Goal: Information Seeking & Learning: Compare options

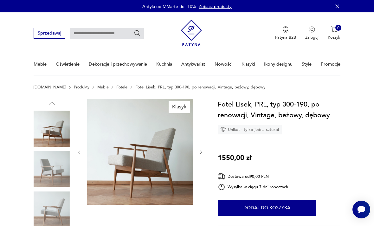
click at [50, 176] on img at bounding box center [52, 169] width 36 height 36
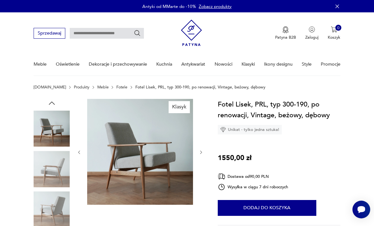
click at [56, 207] on img at bounding box center [52, 209] width 36 height 36
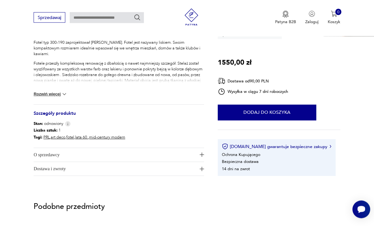
scroll to position [262, 0]
click at [63, 95] on img at bounding box center [64, 94] width 6 height 6
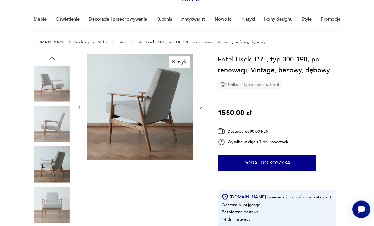
scroll to position [19, 0]
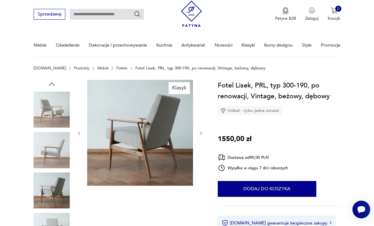
click at [146, 146] on img at bounding box center [140, 133] width 106 height 106
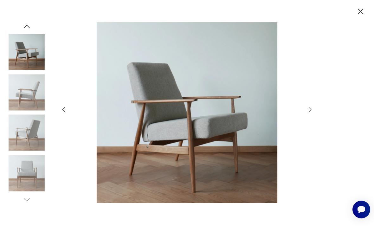
click at [211, 132] on img at bounding box center [187, 112] width 228 height 180
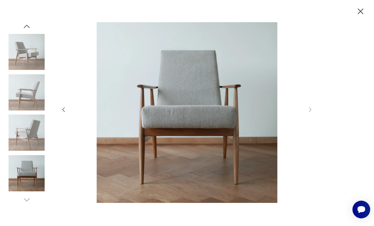
click at [177, 121] on img at bounding box center [187, 112] width 228 height 180
click at [181, 129] on img at bounding box center [187, 112] width 228 height 180
click at [357, 14] on icon "button" at bounding box center [360, 11] width 10 height 10
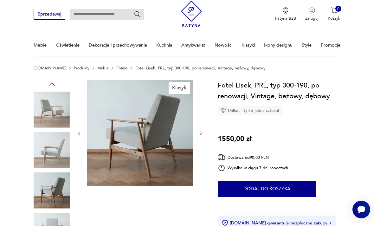
click at [116, 69] on link "Fotele" at bounding box center [121, 68] width 11 height 4
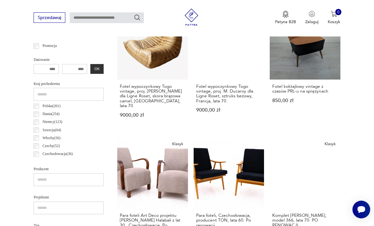
scroll to position [256, 0]
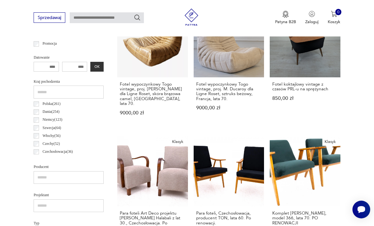
click at [269, 148] on link "Klasyk Komplet foteli Chierowskiego, model 366, lata 70. PO RENOWACJI 3600,00 zł" at bounding box center [304, 193] width 71 height 115
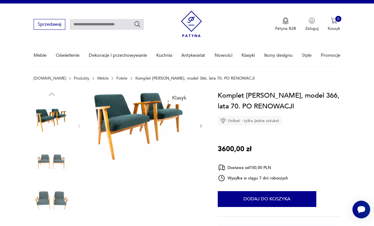
scroll to position [9, 0]
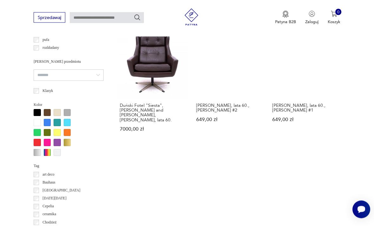
scroll to position [488, 0]
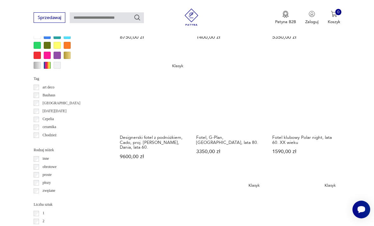
scroll to position [578, 0]
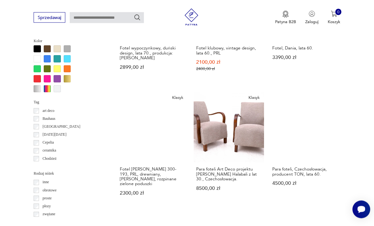
scroll to position [551, 0]
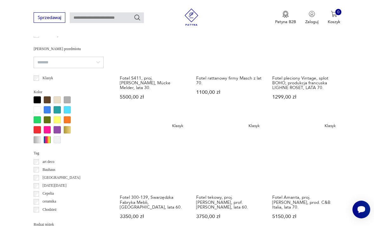
scroll to position [512, 0]
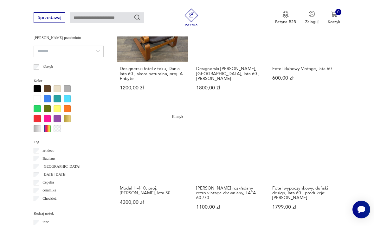
scroll to position [510, 0]
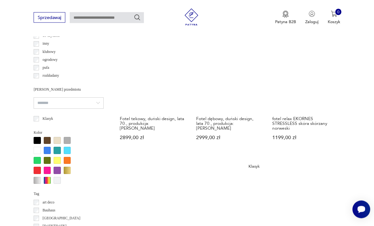
scroll to position [460, 0]
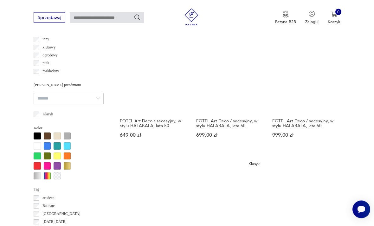
scroll to position [464, 0]
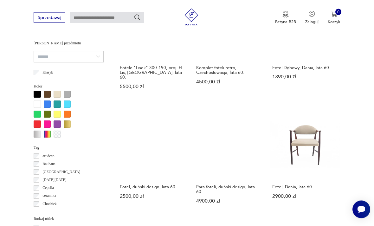
scroll to position [506, 0]
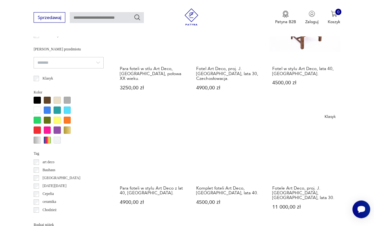
scroll to position [500, 0]
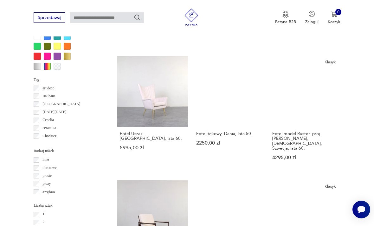
scroll to position [565, 0]
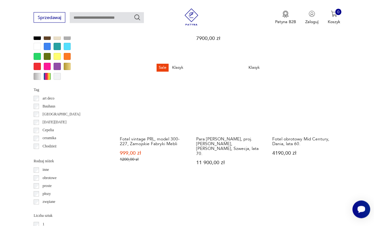
scroll to position [564, 0]
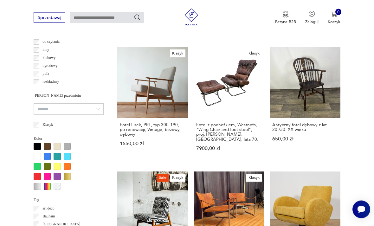
scroll to position [146, 0]
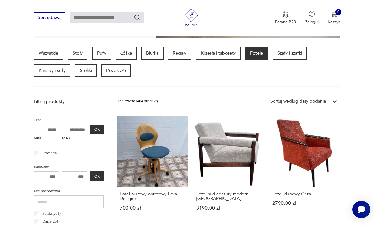
click at [269, 148] on link "Fotel klubowy Gera 2790,00 zł" at bounding box center [304, 168] width 71 height 105
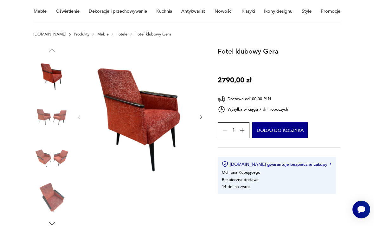
click at [53, 221] on icon "button" at bounding box center [51, 223] width 9 height 9
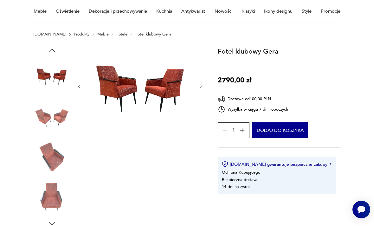
click at [52, 199] on img at bounding box center [52, 197] width 36 height 36
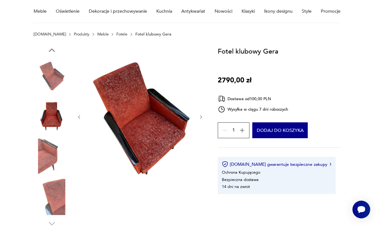
click at [47, 159] on img at bounding box center [52, 156] width 36 height 36
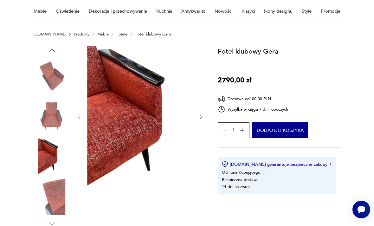
click at [43, 205] on img at bounding box center [52, 197] width 36 height 36
click at [203, 117] on icon "button" at bounding box center [201, 117] width 5 height 5
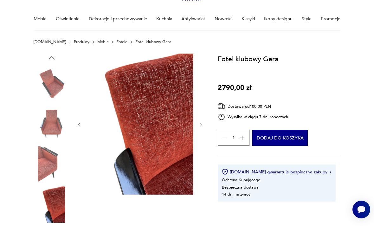
scroll to position [0, 0]
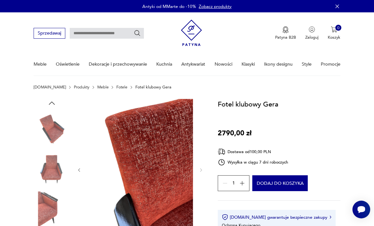
click at [52, 167] on img at bounding box center [52, 169] width 36 height 36
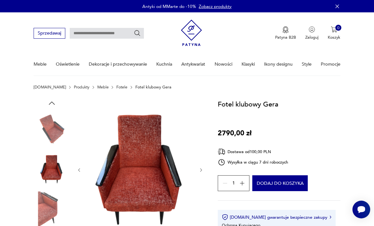
click at [80, 172] on icon "button" at bounding box center [79, 170] width 5 height 5
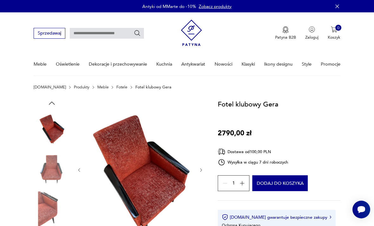
click at [77, 169] on icon "button" at bounding box center [79, 170] width 5 height 5
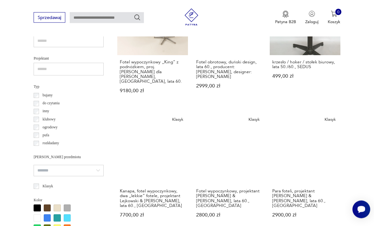
scroll to position [393, 0]
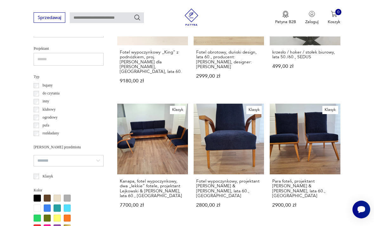
scroll to position [146, 0]
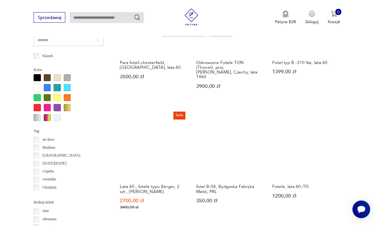
scroll to position [522, 0]
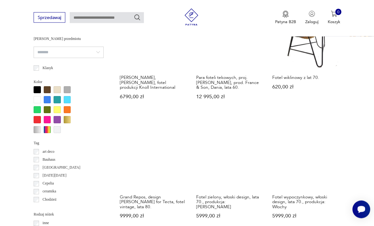
scroll to position [511, 0]
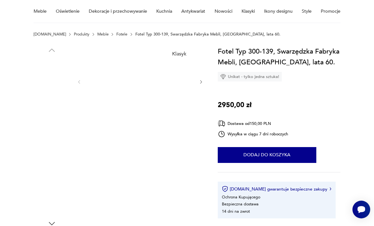
click at [152, 79] on img at bounding box center [140, 81] width 106 height 71
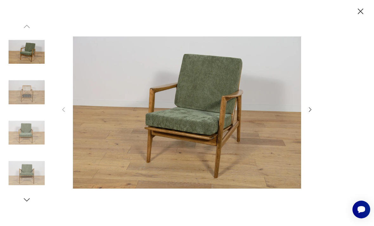
scroll to position [187, 0]
click at [307, 113] on icon "button" at bounding box center [310, 109] width 7 height 7
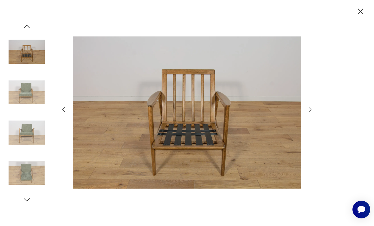
click at [359, 13] on icon "button" at bounding box center [360, 12] width 6 height 6
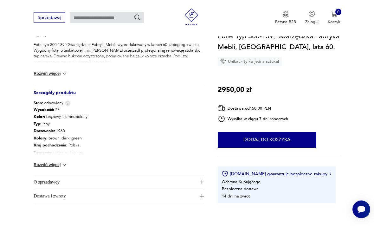
scroll to position [259, 0]
click at [59, 163] on button "Rozwiń więcej" at bounding box center [51, 164] width 34 height 6
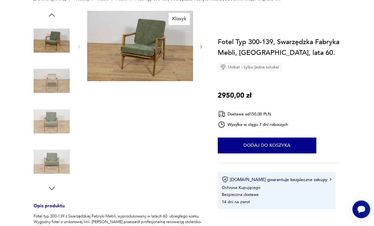
scroll to position [0, 0]
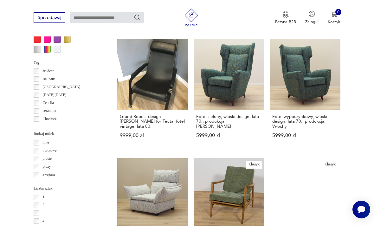
scroll to position [606, 0]
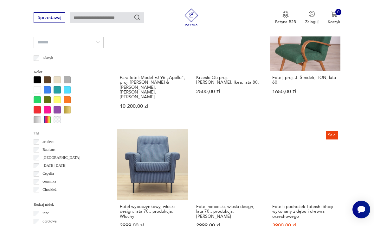
scroll to position [517, 0]
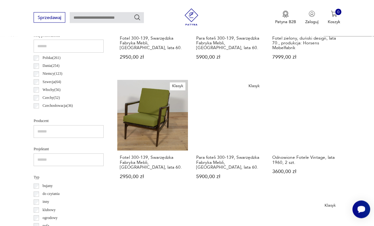
scroll to position [302, 0]
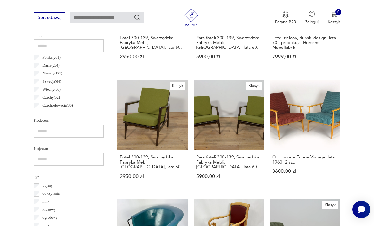
click at [269, 105] on link "Odnowione Fotele Vintage, lata 1960, 2 szt. 3600,00 zł" at bounding box center [304, 134] width 71 height 110
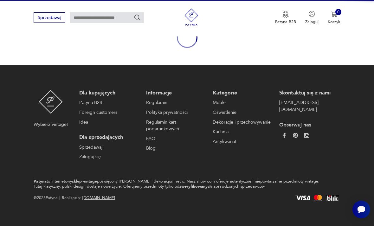
scroll to position [53, 0]
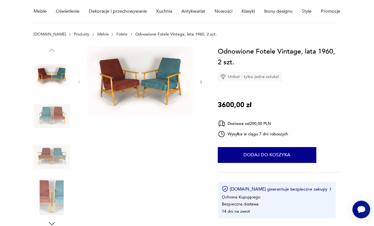
click at [54, 223] on icon "button" at bounding box center [51, 223] width 9 height 9
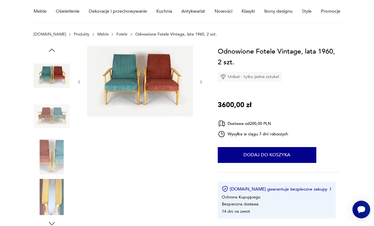
click at [152, 89] on img at bounding box center [140, 81] width 106 height 71
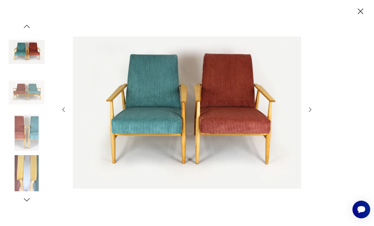
click at [360, 11] on icon "button" at bounding box center [360, 12] width 6 height 6
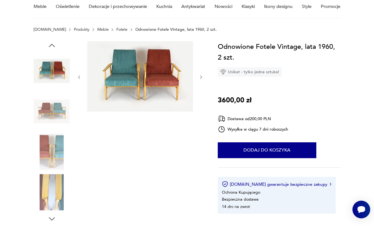
scroll to position [0, 0]
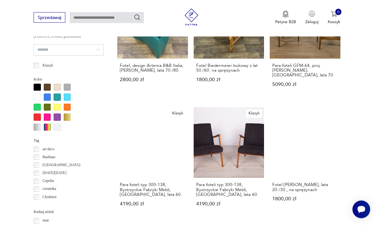
scroll to position [521, 0]
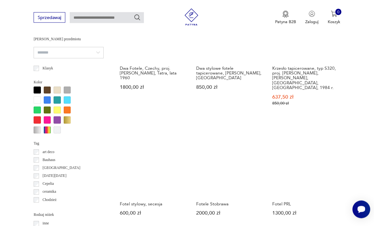
scroll to position [510, 0]
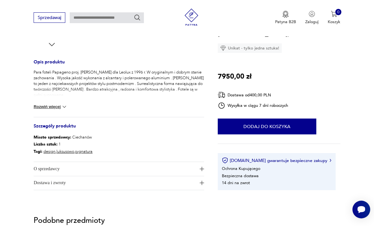
scroll to position [237, 0]
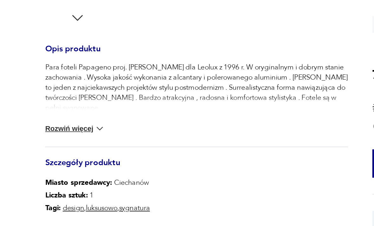
click at [51, 98] on button "Rozwiń więcej" at bounding box center [51, 101] width 34 height 6
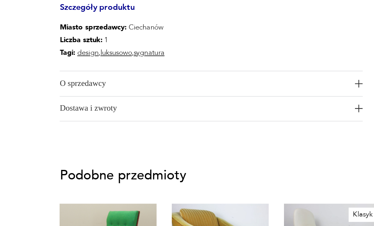
scroll to position [267, 0]
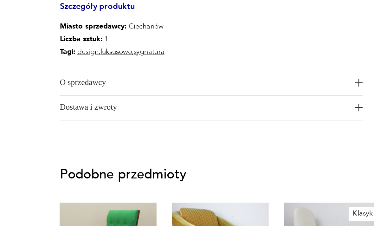
click at [115, 127] on span "O sprzedawcy" at bounding box center [115, 134] width 162 height 14
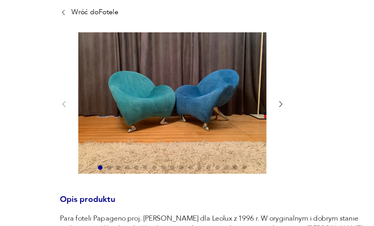
scroll to position [66, 0]
click at [155, 57] on icon "button" at bounding box center [157, 59] width 5 height 5
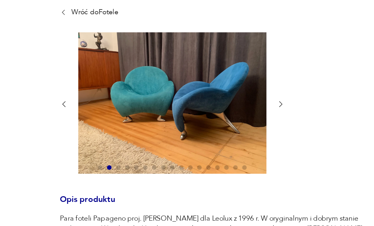
click at [157, 58] on icon "button" at bounding box center [157, 59] width 5 height 5
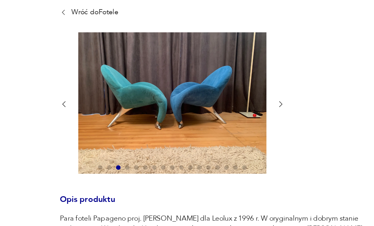
click at [158, 59] on icon "button" at bounding box center [158, 59] width 2 height 3
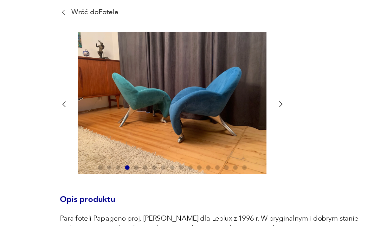
click at [159, 59] on icon "button" at bounding box center [157, 59] width 5 height 5
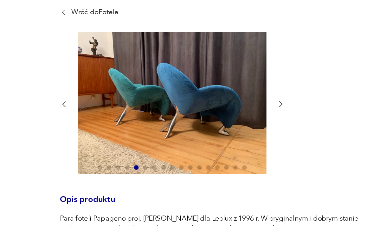
click at [159, 60] on icon "button" at bounding box center [157, 59] width 5 height 5
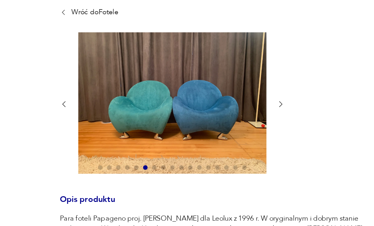
click at [160, 59] on icon "button" at bounding box center [157, 59] width 5 height 5
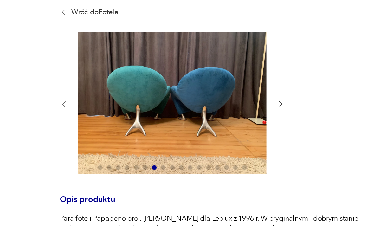
click at [159, 58] on icon "button" at bounding box center [157, 59] width 5 height 5
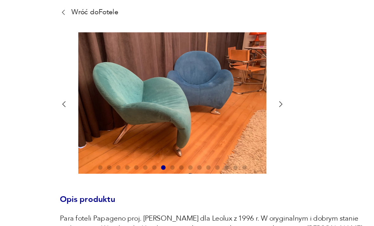
click at [160, 57] on icon "button" at bounding box center [157, 59] width 5 height 5
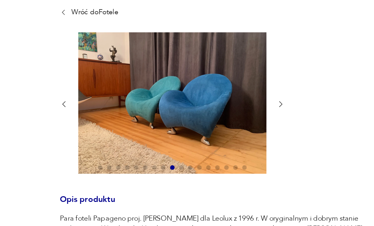
click at [160, 58] on icon "button" at bounding box center [157, 59] width 5 height 5
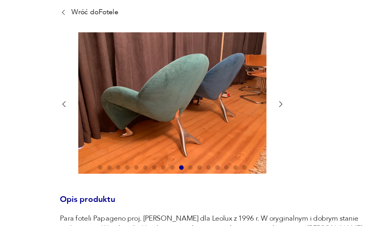
click at [159, 60] on icon "button" at bounding box center [157, 59] width 5 height 5
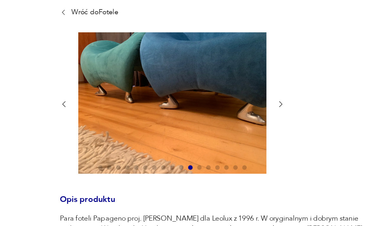
click at [160, 58] on icon "button" at bounding box center [157, 59] width 5 height 5
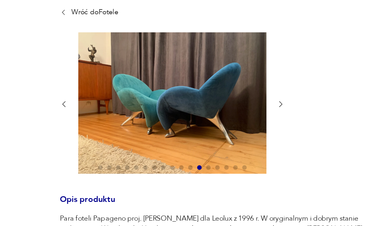
click at [159, 59] on icon "button" at bounding box center [157, 59] width 5 height 5
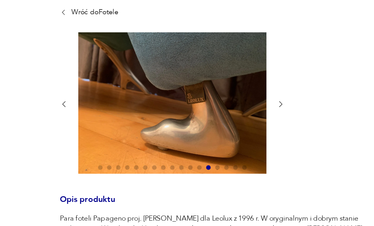
click at [160, 58] on icon "button" at bounding box center [157, 59] width 5 height 5
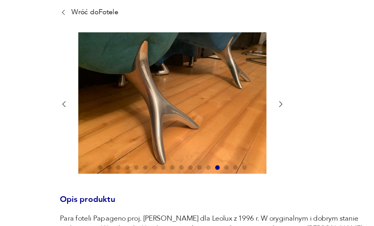
click at [160, 58] on icon "button" at bounding box center [157, 59] width 5 height 5
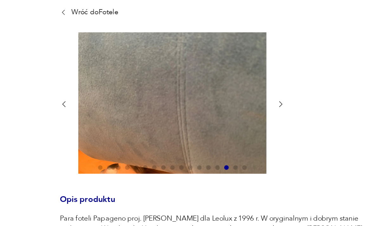
click at [160, 58] on icon "button" at bounding box center [157, 59] width 5 height 5
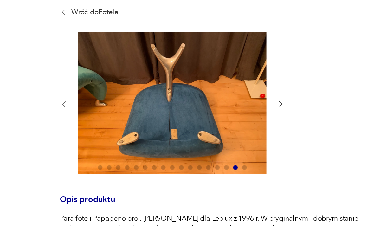
click at [160, 57] on icon "button" at bounding box center [157, 59] width 5 height 5
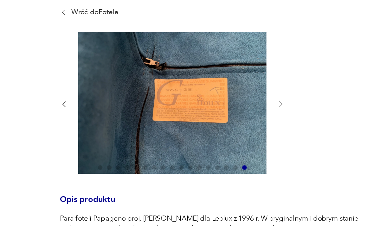
click at [161, 59] on div at bounding box center [119, 59] width 170 height 81
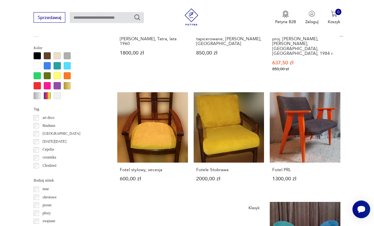
scroll to position [550, 0]
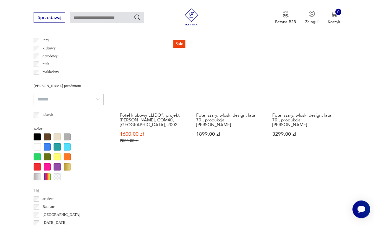
scroll to position [516, 0]
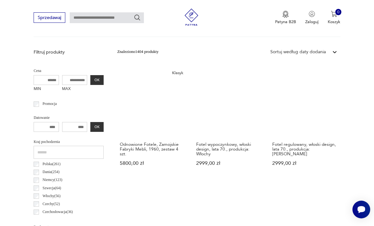
scroll to position [197, 0]
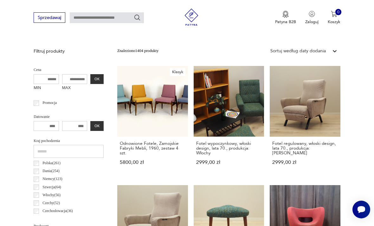
click at [132, 104] on link "Klasyk Odnowione Fotele, Zamojskie Fabryki Mebli, 1960, zestaw 4 szt. 5800,00 zł" at bounding box center [152, 121] width 71 height 110
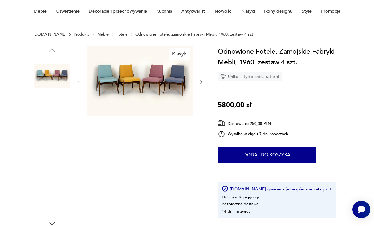
click at [144, 84] on img at bounding box center [140, 81] width 106 height 71
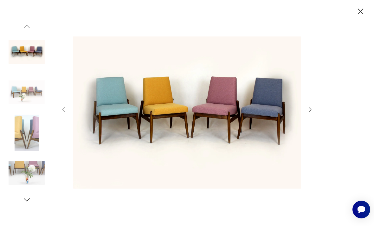
click at [313, 113] on icon "button" at bounding box center [310, 109] width 7 height 7
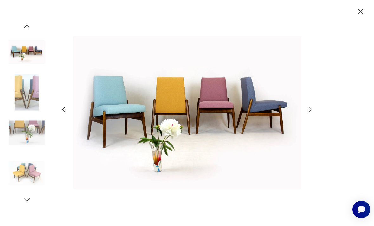
click at [313, 113] on icon "button" at bounding box center [310, 109] width 7 height 7
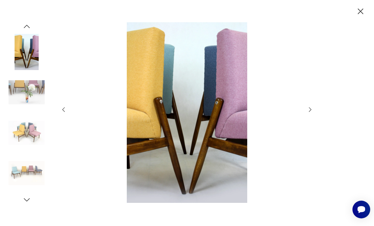
click at [311, 113] on icon "button" at bounding box center [310, 109] width 7 height 7
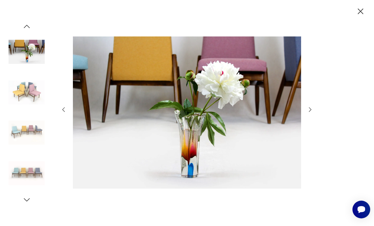
click at [313, 113] on icon "button" at bounding box center [310, 109] width 7 height 7
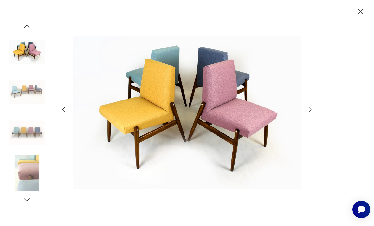
click at [313, 113] on icon "button" at bounding box center [310, 109] width 7 height 7
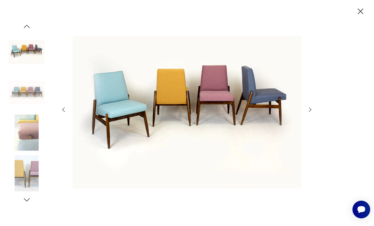
click at [357, 16] on icon "button" at bounding box center [360, 11] width 10 height 10
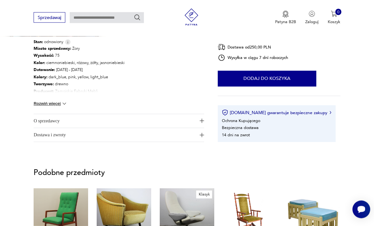
scroll to position [315, 0]
click at [56, 104] on button "Rozwiń więcej" at bounding box center [51, 103] width 34 height 6
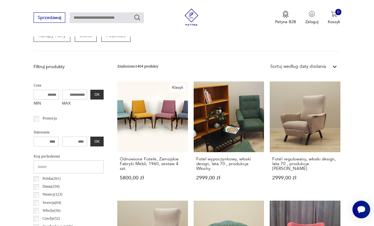
scroll to position [180, 0]
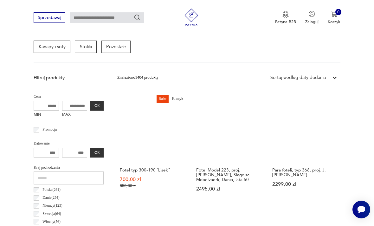
scroll to position [177, 0]
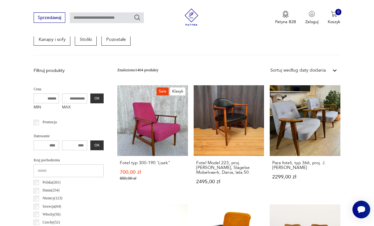
click at [141, 117] on link "Sale Klasyk Fotel typ 300-190 'Lisek" 700,00 zł 850,00 zł" at bounding box center [152, 140] width 71 height 110
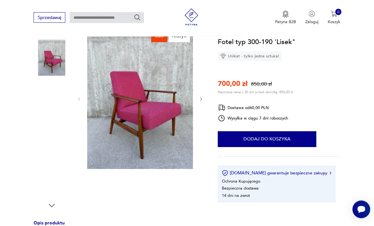
scroll to position [69, 0]
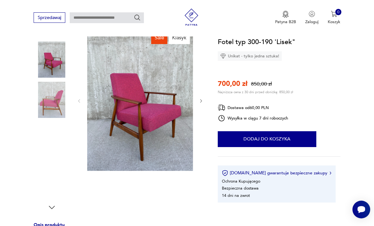
click at [155, 123] on img at bounding box center [140, 100] width 106 height 141
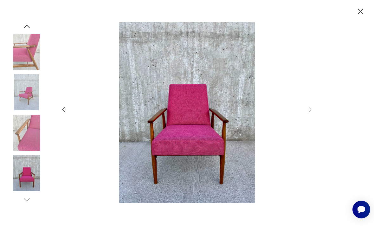
click at [359, 12] on icon "button" at bounding box center [360, 12] width 6 height 6
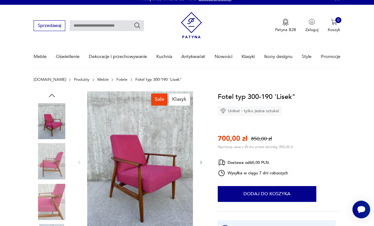
scroll to position [0, 0]
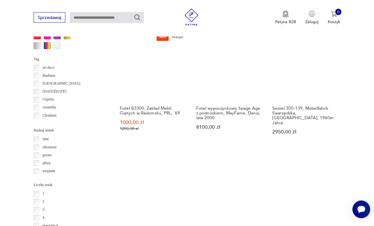
scroll to position [595, 0]
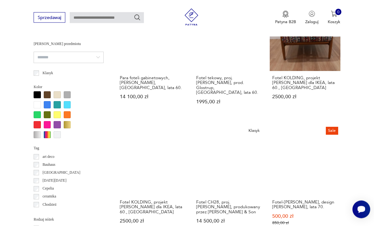
scroll to position [506, 0]
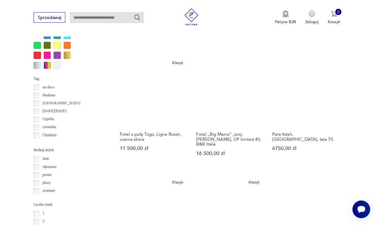
scroll to position [575, 0]
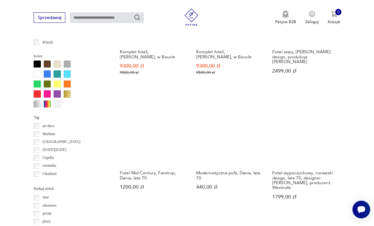
scroll to position [534, 0]
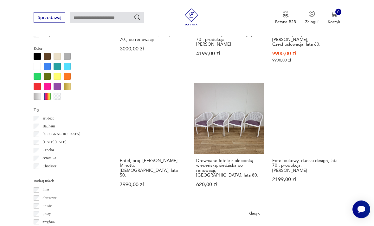
scroll to position [543, 0]
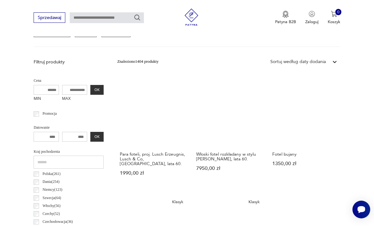
scroll to position [146, 0]
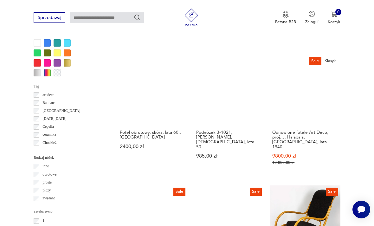
scroll to position [562, 0]
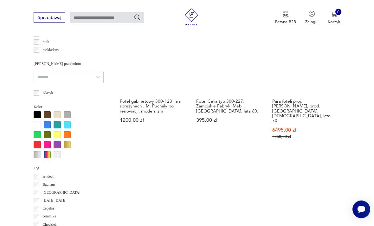
scroll to position [486, 0]
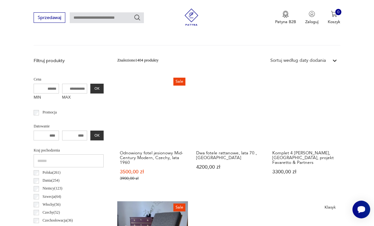
scroll to position [146, 0]
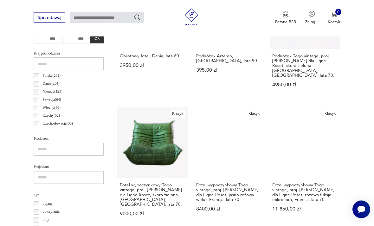
scroll to position [285, 0]
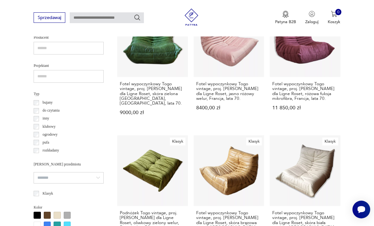
scroll to position [146, 0]
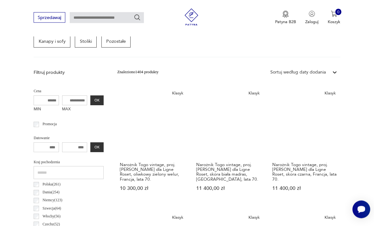
scroll to position [146, 0]
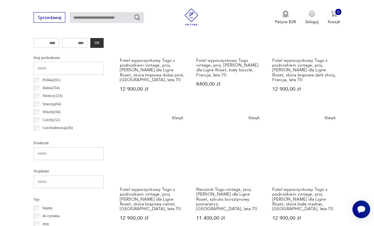
scroll to position [146, 0]
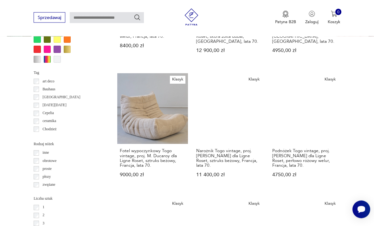
scroll to position [589, 0]
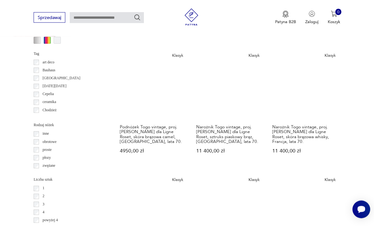
scroll to position [606, 0]
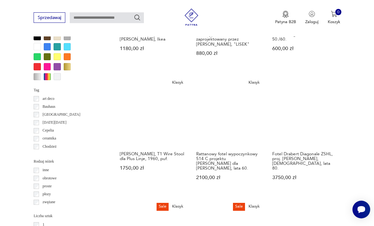
scroll to position [563, 0]
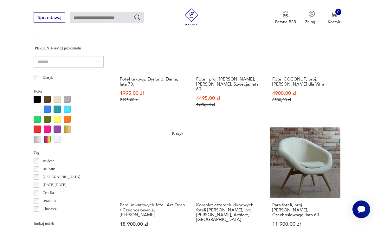
scroll to position [501, 0]
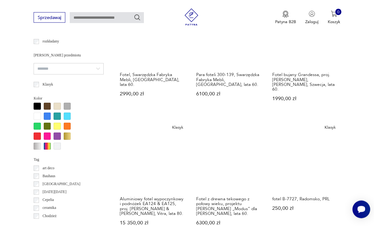
scroll to position [494, 0]
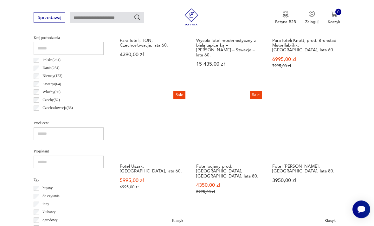
scroll to position [300, 0]
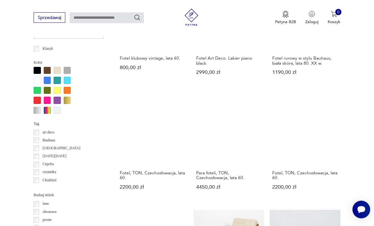
scroll to position [534, 0]
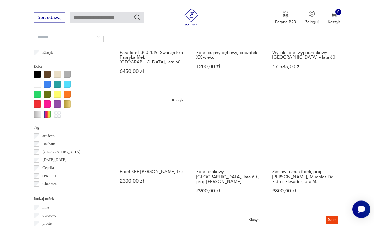
scroll to position [526, 0]
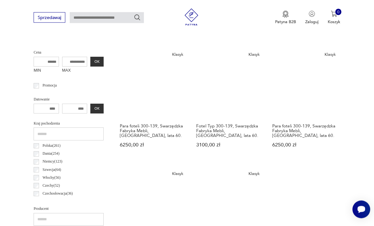
scroll to position [146, 0]
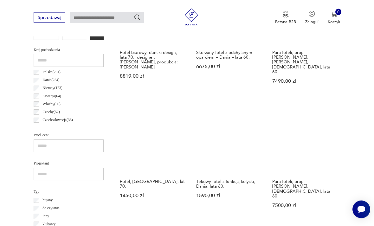
scroll to position [288, 0]
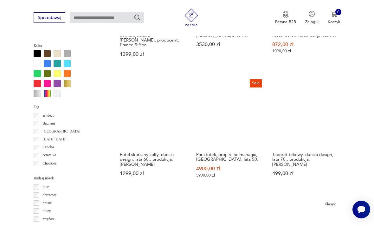
scroll to position [552, 0]
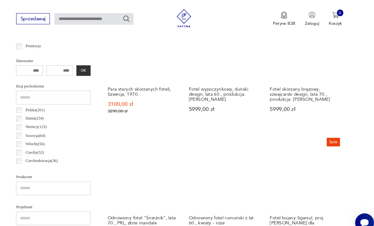
scroll to position [265, 0]
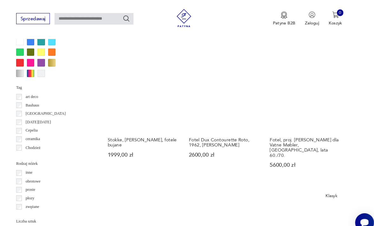
scroll to position [572, 0]
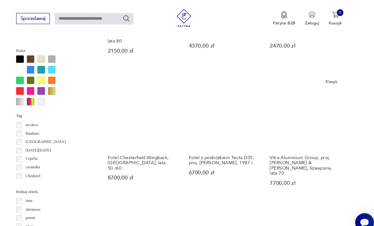
scroll to position [545, 0]
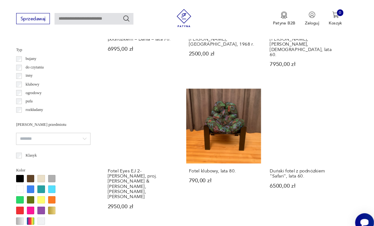
scroll to position [433, 0]
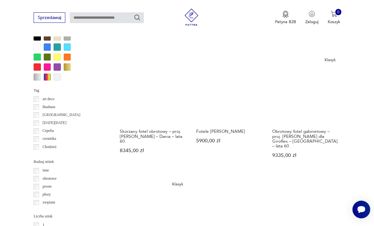
scroll to position [564, 0]
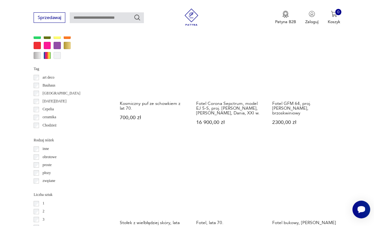
scroll to position [585, 0]
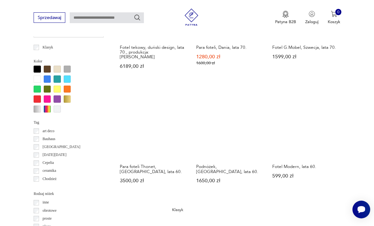
scroll to position [532, 0]
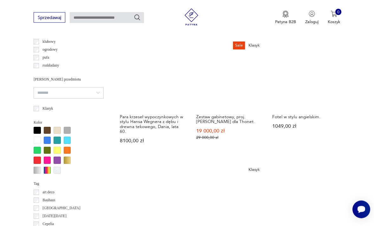
scroll to position [470, 0]
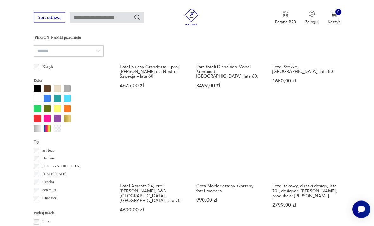
scroll to position [514, 0]
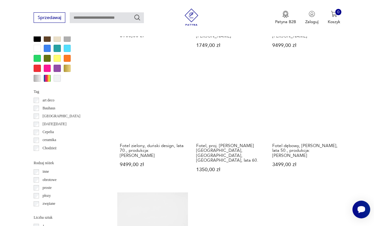
scroll to position [564, 0]
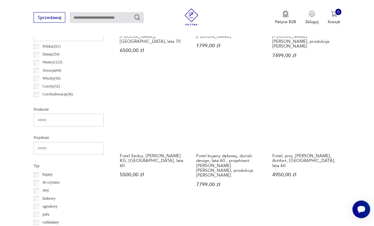
scroll to position [313, 0]
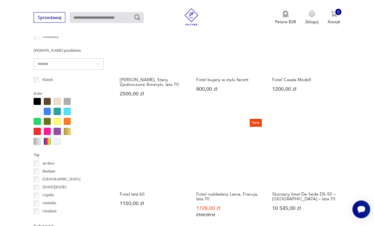
scroll to position [499, 0]
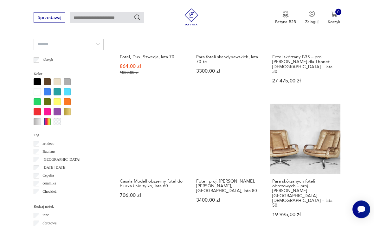
scroll to position [519, 0]
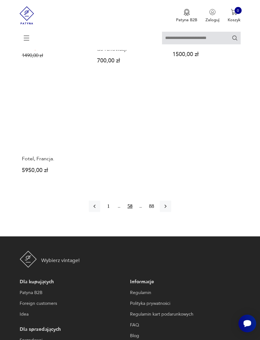
scroll to position [788, 0]
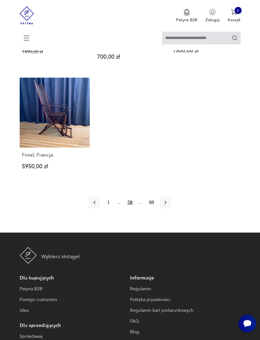
click at [168, 205] on icon "button" at bounding box center [165, 202] width 6 height 6
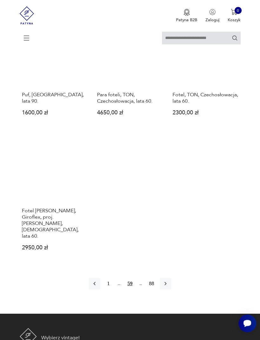
scroll to position [687, 0]
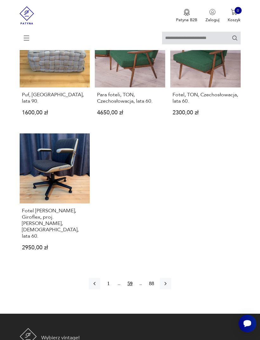
click at [171, 225] on button "button" at bounding box center [165, 283] width 11 height 11
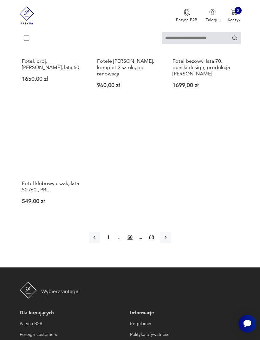
scroll to position [743, 0]
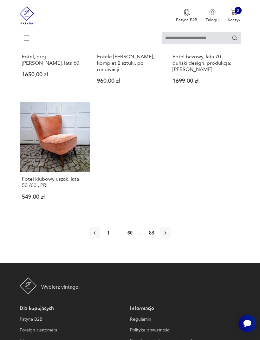
click at [165, 225] on button "button" at bounding box center [165, 232] width 11 height 11
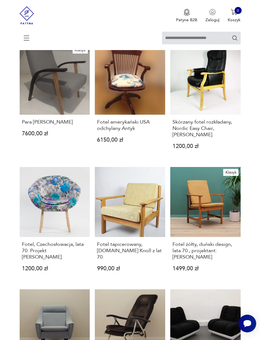
click at [173, 225] on h3 "Fotel żółty, duński design, lata 70., projektant: Børge Mogensen" at bounding box center [205, 250] width 66 height 19
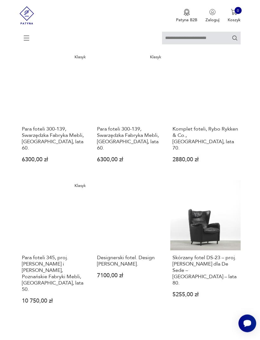
scroll to position [562, 0]
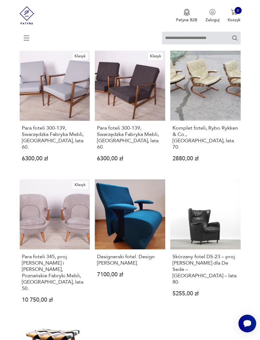
click at [54, 225] on link "Klasyk Para foteli 345, proj. J. Jędrachowicz i K. Racinowski, Poznańskie Fabry…" at bounding box center [55, 245] width 70 height 133
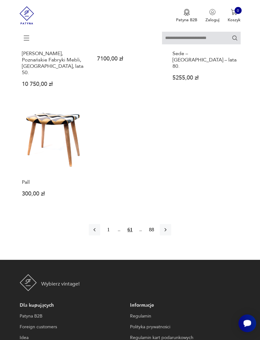
scroll to position [781, 0]
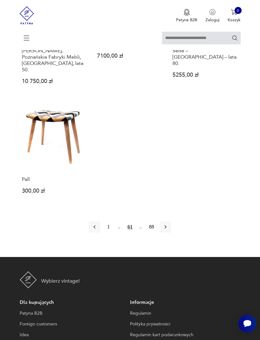
click at [166, 225] on button "button" at bounding box center [165, 226] width 11 height 11
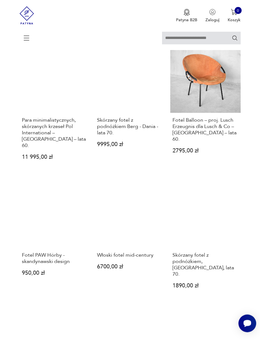
scroll to position [589, 0]
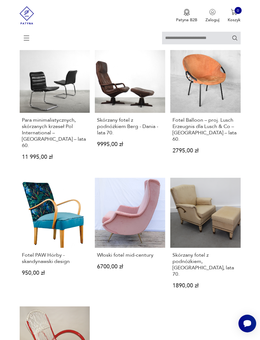
click at [138, 225] on link "Włoski fotel mid-century 6700,00 zł" at bounding box center [130, 238] width 70 height 120
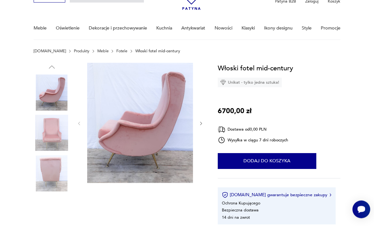
scroll to position [35, 0]
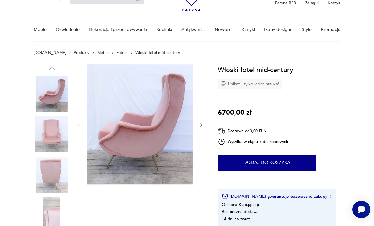
click at [47, 132] on img at bounding box center [52, 134] width 36 height 36
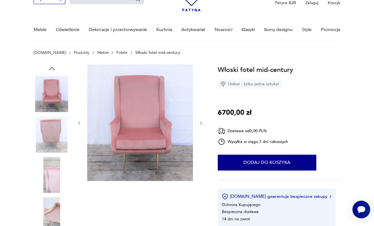
click at [41, 168] on img at bounding box center [52, 175] width 36 height 36
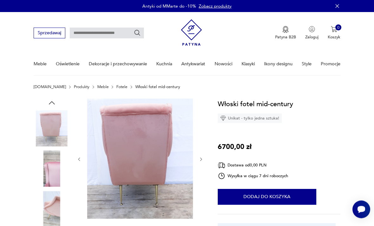
scroll to position [0, 0]
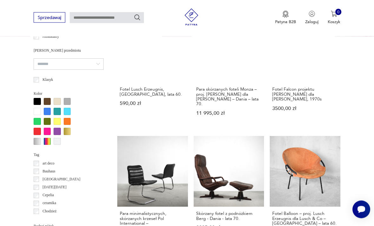
scroll to position [499, 0]
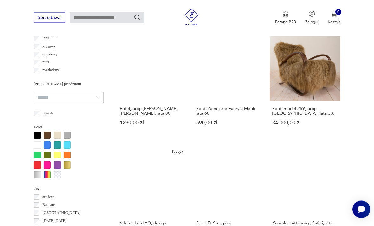
scroll to position [465, 0]
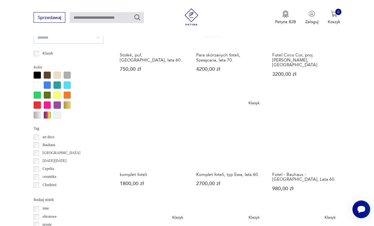
scroll to position [525, 0]
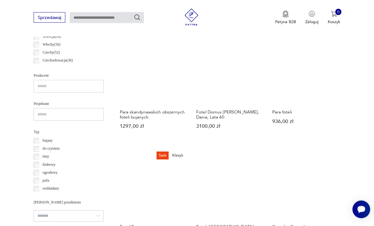
scroll to position [348, 0]
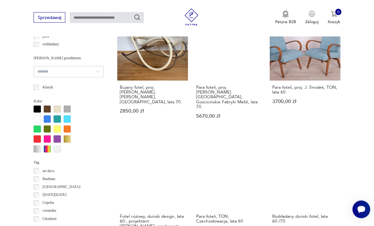
scroll to position [491, 0]
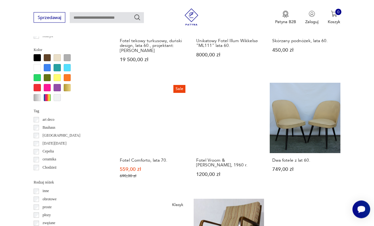
scroll to position [542, 0]
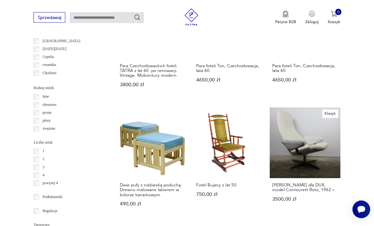
scroll to position [638, 0]
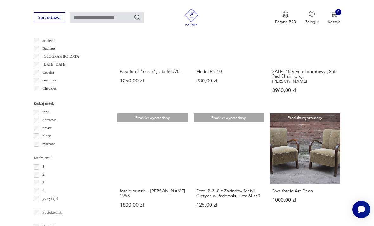
scroll to position [621, 0]
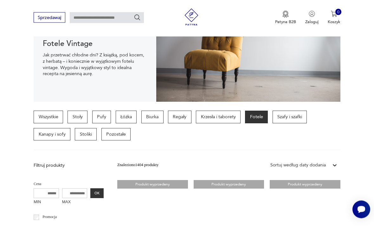
scroll to position [88, 0]
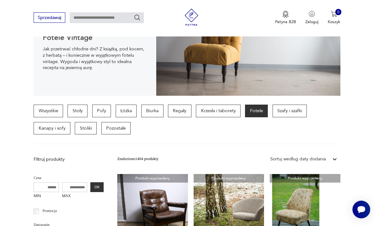
click at [298, 109] on p "Szafy i szafki" at bounding box center [289, 110] width 35 height 13
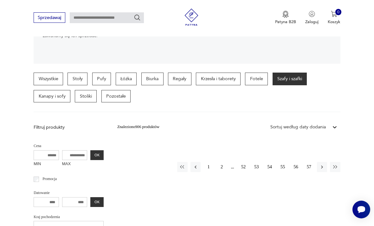
scroll to position [120, 0]
click at [210, 166] on button "1" at bounding box center [208, 167] width 10 height 10
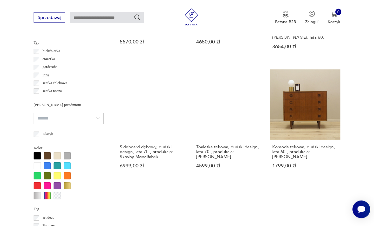
scroll to position [437, 0]
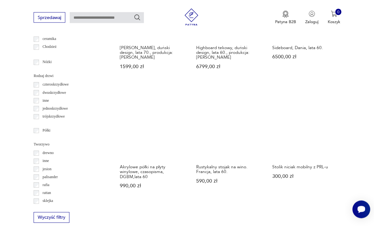
scroll to position [654, 0]
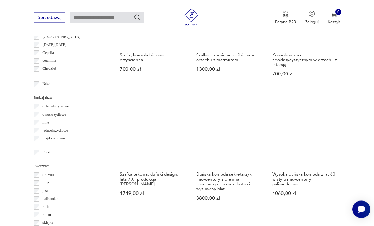
scroll to position [633, 0]
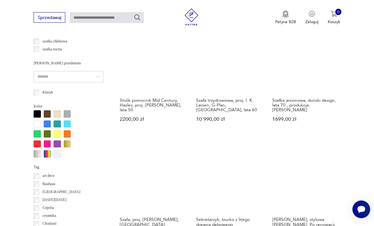
scroll to position [478, 0]
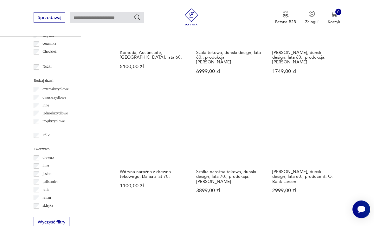
scroll to position [649, 0]
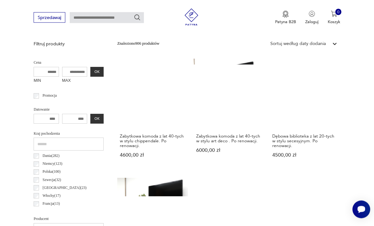
scroll to position [146, 0]
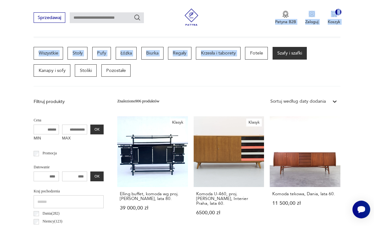
click at [331, 67] on div "Wszystkie Stoły Pufy Łóżka Biurka Regały Krzesła i taborety Fotele Szafy i szaf…" at bounding box center [187, 62] width 307 height 30
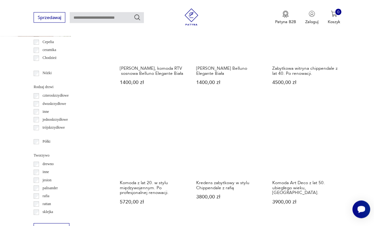
scroll to position [650, 0]
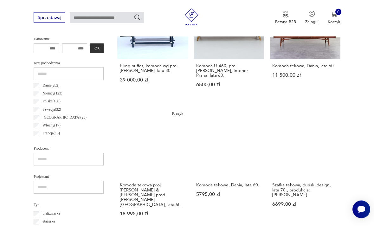
scroll to position [146, 0]
